Goal: Obtain resource: Download file/media

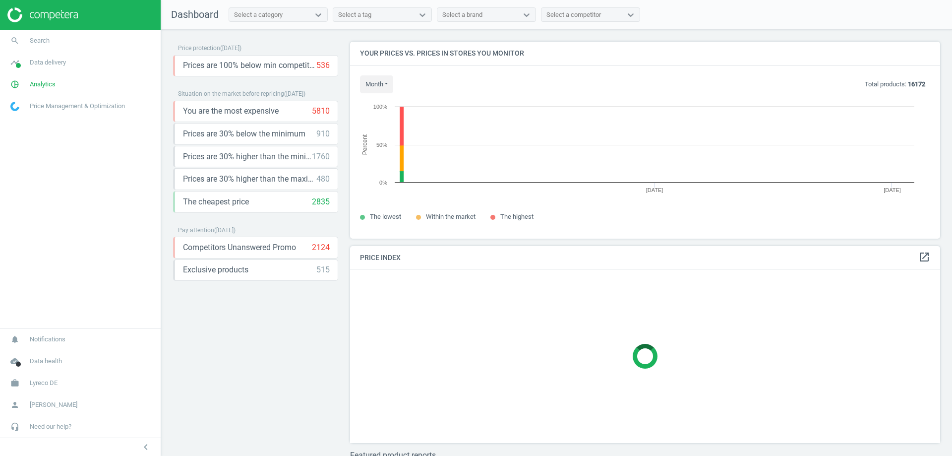
scroll to position [212, 598]
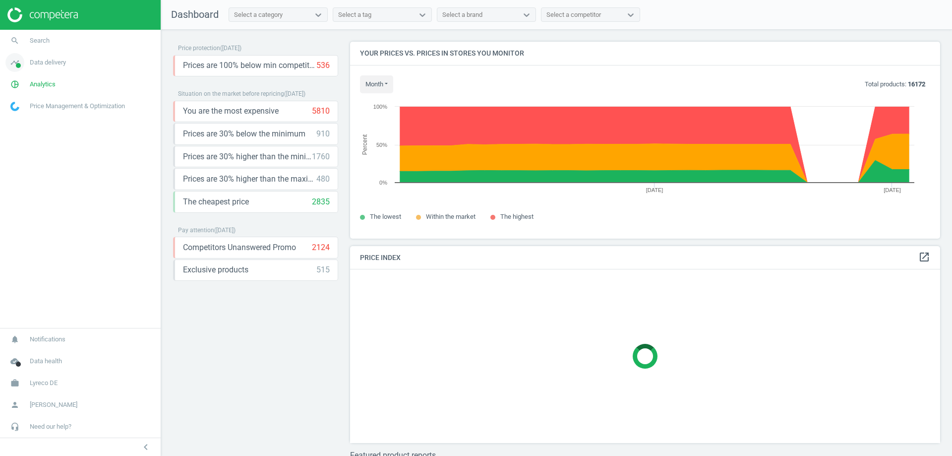
click at [43, 65] on span "Data delivery" at bounding box center [48, 62] width 36 height 9
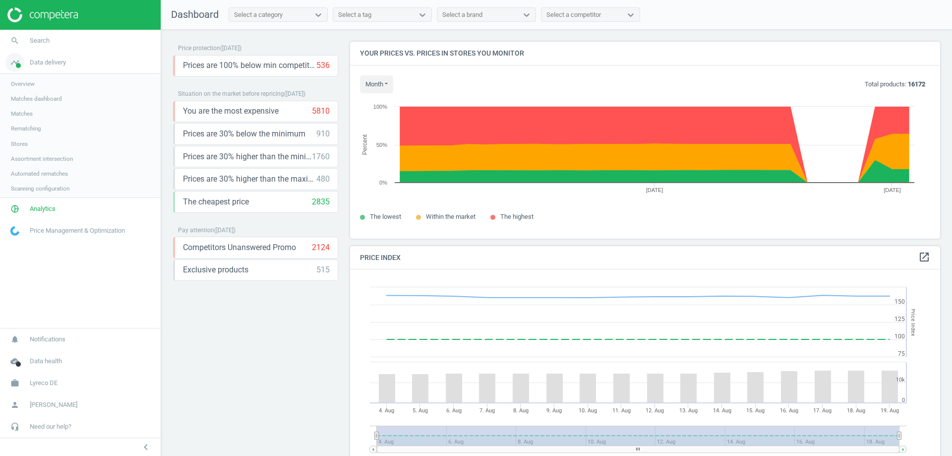
scroll to position [244, 598]
click at [25, 114] on span "Matches" at bounding box center [22, 114] width 22 height 8
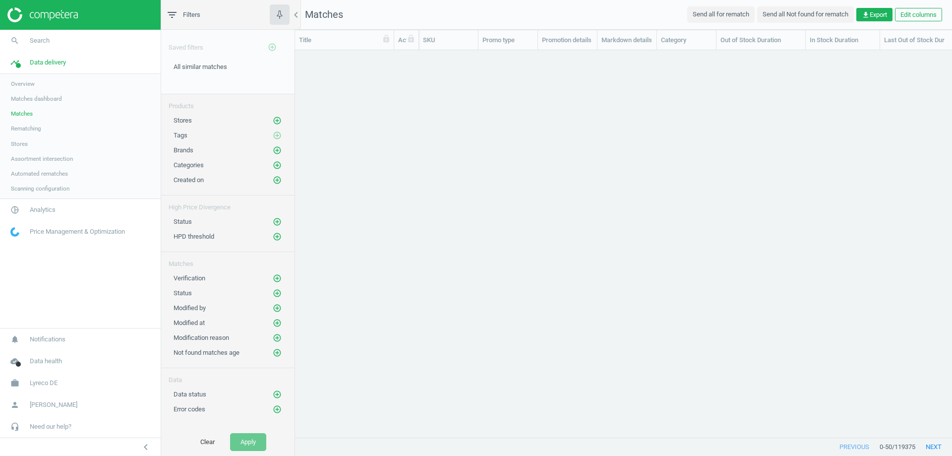
scroll to position [372, 650]
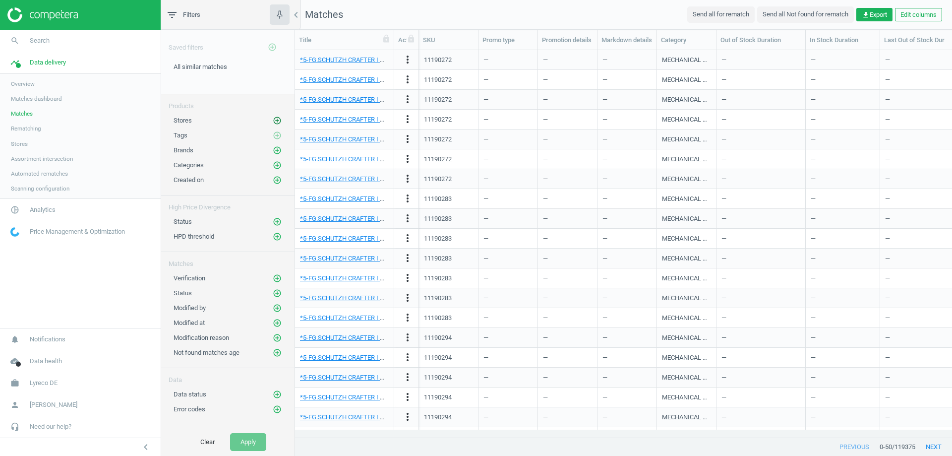
drag, startPoint x: 272, startPoint y: 123, endPoint x: 278, endPoint y: 117, distance: 9.1
click at [272, 123] on div "Stores add_circle_outline" at bounding box center [228, 121] width 109 height 10
click at [278, 117] on icon "add_circle_outline" at bounding box center [277, 120] width 9 height 9
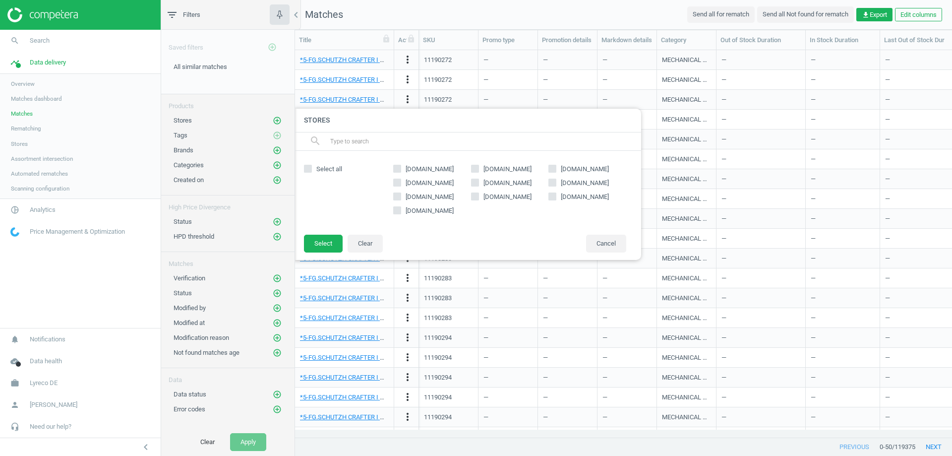
click at [552, 193] on input "[DOMAIN_NAME]" at bounding box center [553, 196] width 6 height 6
checkbox input "true"
click at [321, 237] on button "Select" at bounding box center [323, 244] width 39 height 18
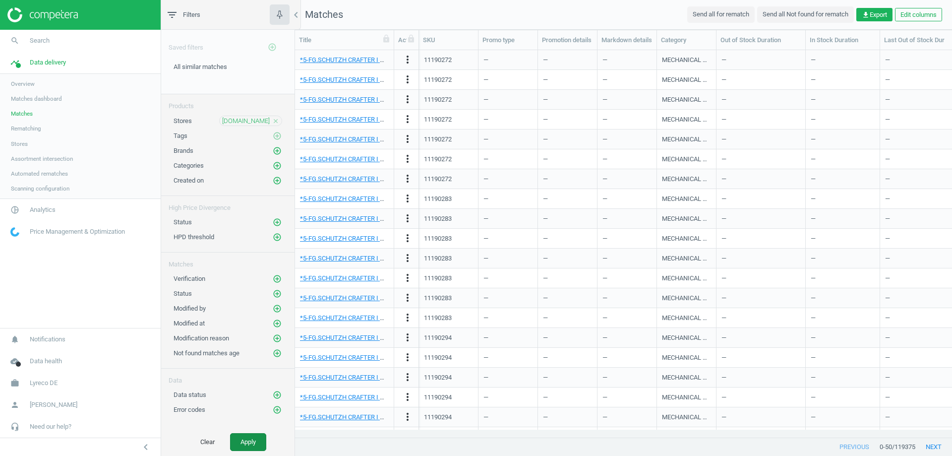
click at [255, 434] on button "Apply" at bounding box center [248, 442] width 36 height 18
click at [277, 295] on icon "add_circle_outline" at bounding box center [277, 293] width 9 height 9
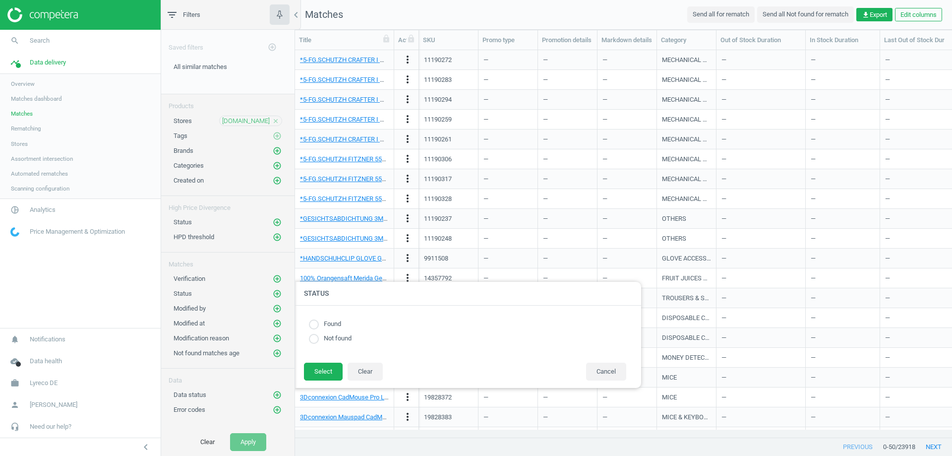
drag, startPoint x: 316, startPoint y: 325, endPoint x: 322, endPoint y: 335, distance: 11.1
click at [317, 326] on input "radio" at bounding box center [314, 324] width 10 height 10
radio input "true"
click at [332, 370] on button "Select" at bounding box center [323, 372] width 39 height 18
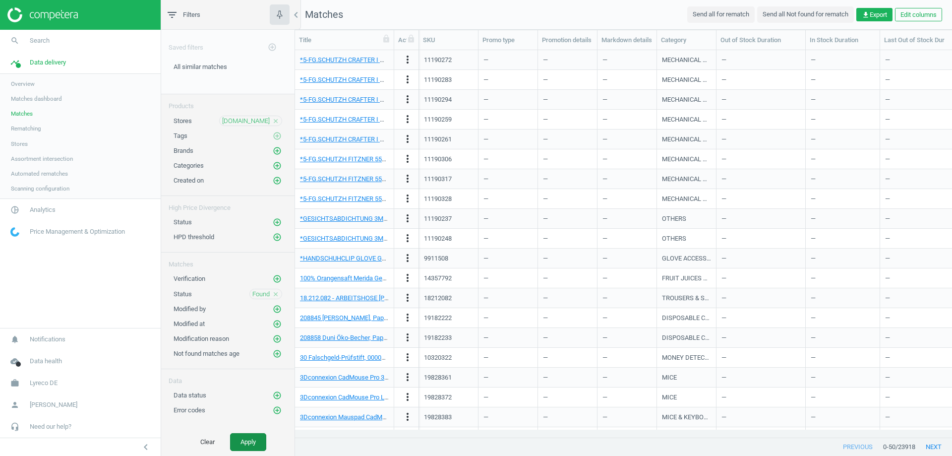
click at [245, 440] on button "Apply" at bounding box center [248, 442] width 36 height 18
click at [864, 23] on nav "Matches Send all for rematch Send all Not found for rematch get_app Export Edit…" at bounding box center [623, 15] width 657 height 30
click at [869, 13] on span "get_app Export" at bounding box center [874, 14] width 25 height 9
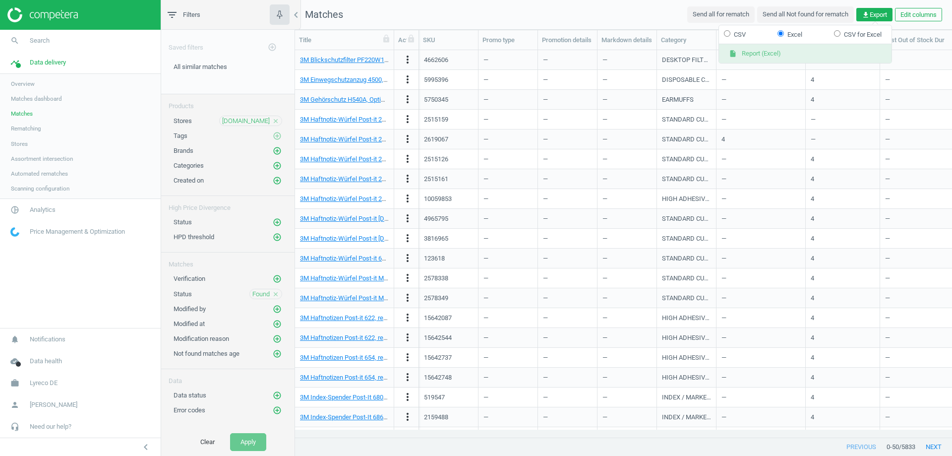
click at [780, 54] on button "insert_drive_file Report (Excel)" at bounding box center [805, 53] width 173 height 19
